Goal: Navigation & Orientation: Go to known website

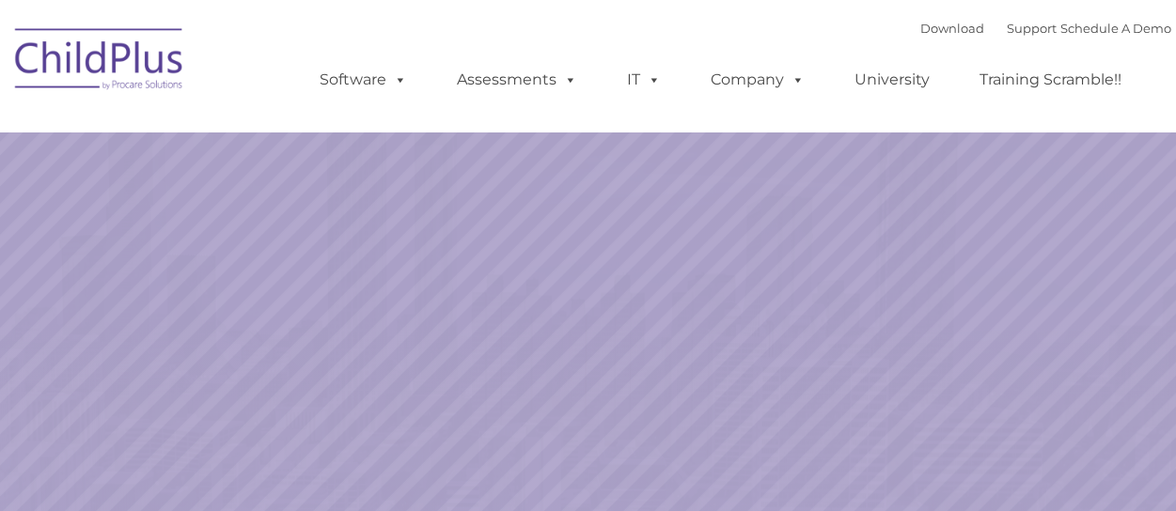
select select "MEDIUM"
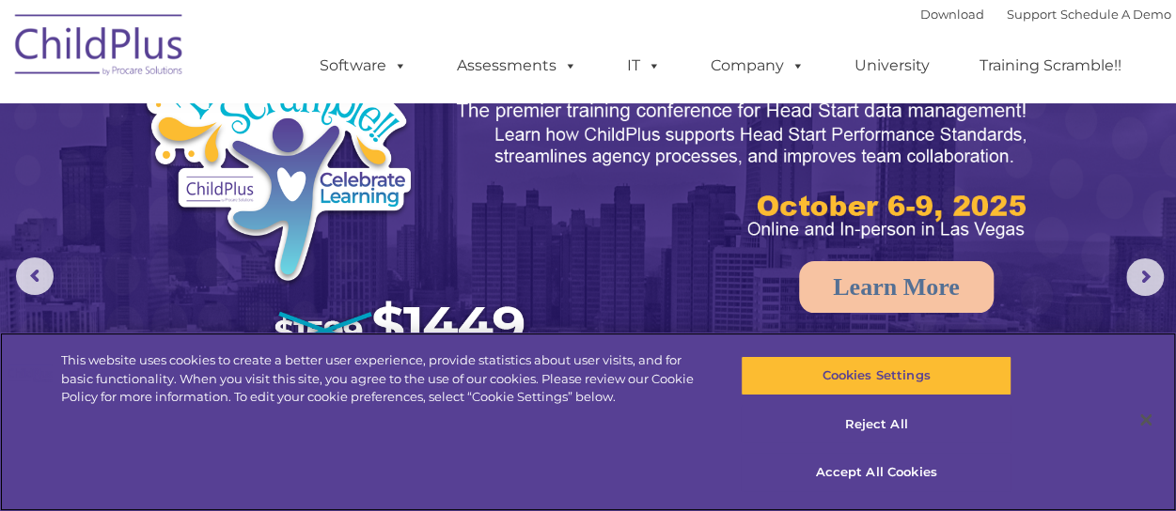
scroll to position [86, 0]
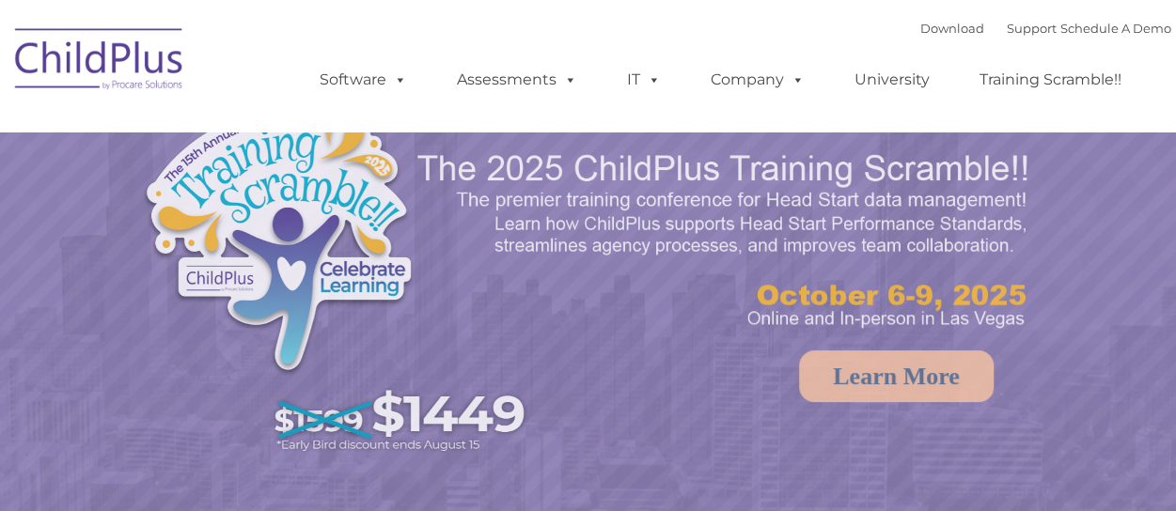
select select "MEDIUM"
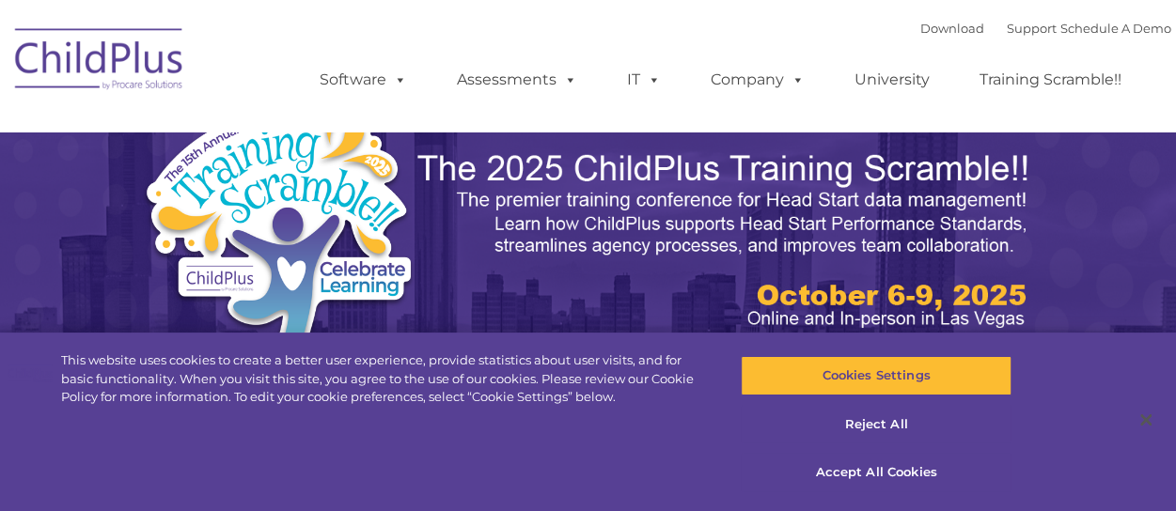
click at [133, 76] on img at bounding box center [100, 62] width 188 height 94
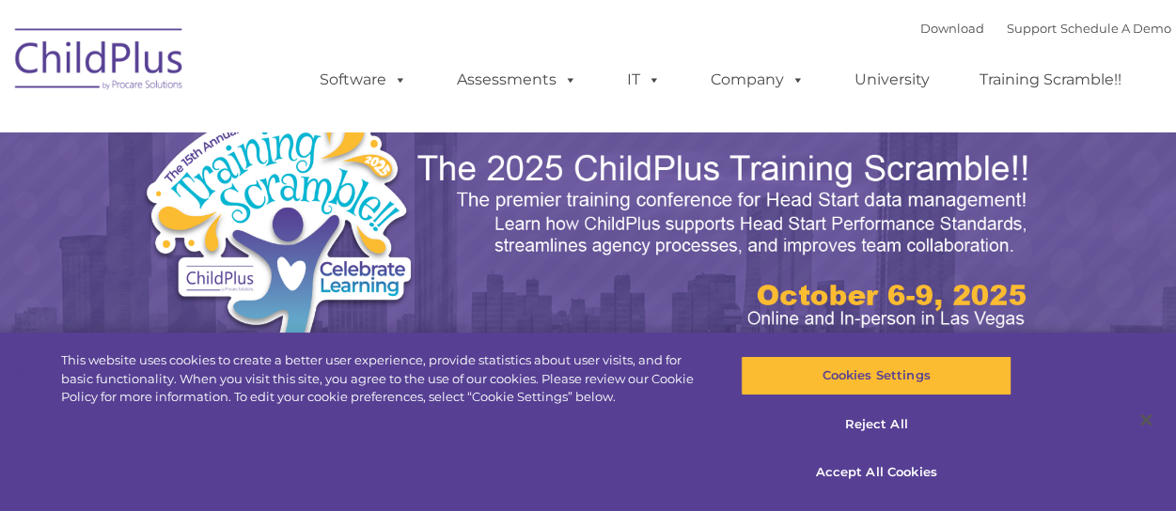
select select "MEDIUM"
